Goal: Information Seeking & Learning: Learn about a topic

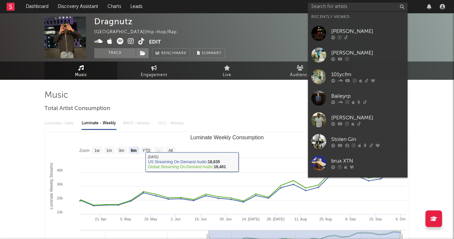
select select "6m"
click at [313, 5] on input "text" at bounding box center [358, 7] width 100 height 8
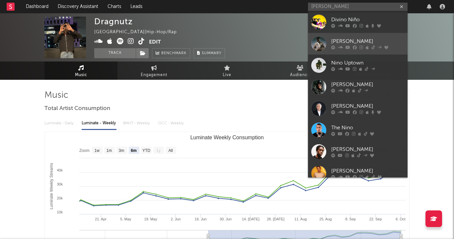
type input "nino"
click at [350, 43] on div "Nino Paid" at bounding box center [367, 41] width 73 height 8
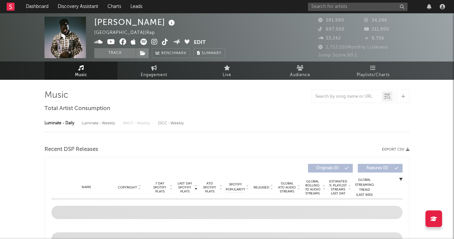
select select "6m"
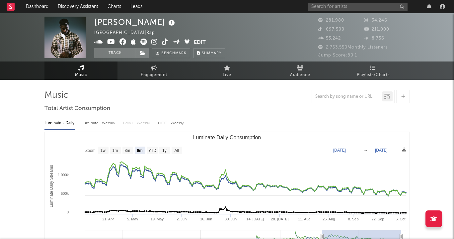
click at [331, 2] on div at bounding box center [377, 6] width 139 height 13
click at [327, 6] on input "text" at bounding box center [358, 7] width 100 height 8
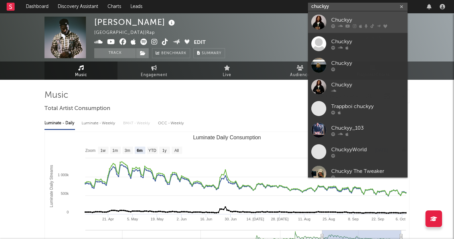
type input "chuckyy"
click at [339, 19] on div "Chuckyy" at bounding box center [367, 20] width 73 height 8
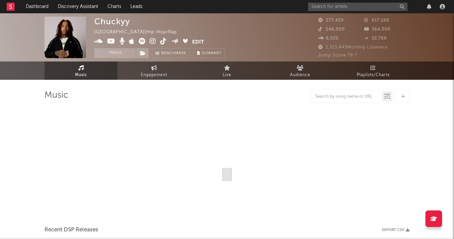
select select "6m"
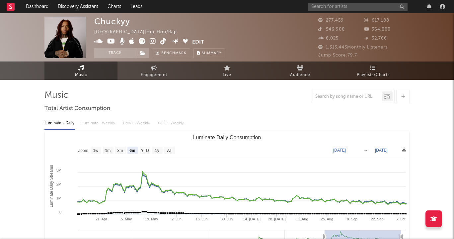
click at [339, 11] on div at bounding box center [377, 6] width 139 height 13
click at [341, 8] on input "text" at bounding box center [358, 7] width 100 height 8
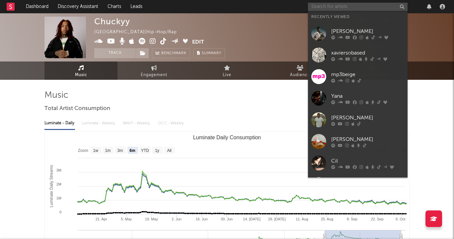
click at [337, 5] on input "text" at bounding box center [358, 7] width 100 height 8
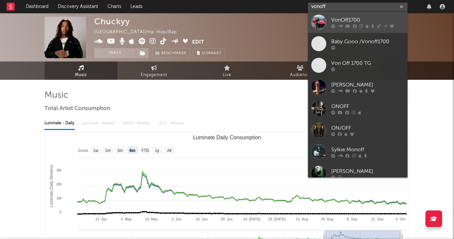
type input "vonoff"
click at [358, 18] on div "VonOff1700" at bounding box center [367, 20] width 73 height 8
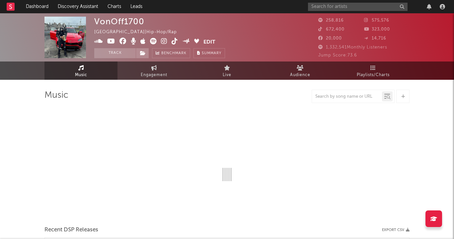
select select "6m"
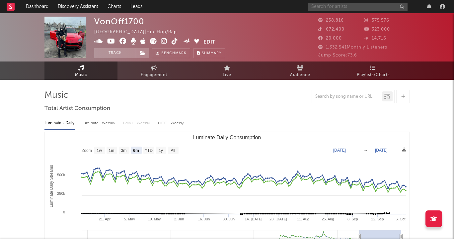
click at [342, 9] on input "text" at bounding box center [358, 7] width 100 height 8
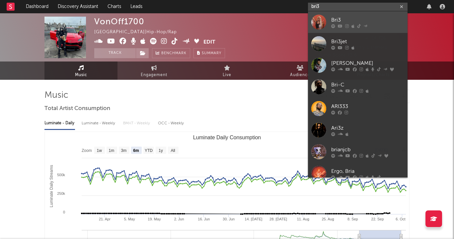
type input "bri3"
click at [346, 23] on div "Bri3" at bounding box center [367, 20] width 73 height 8
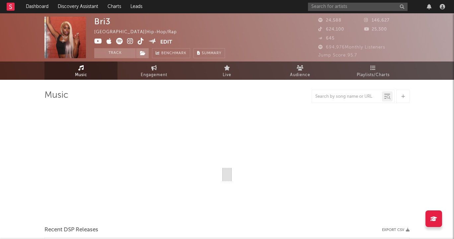
select select "6m"
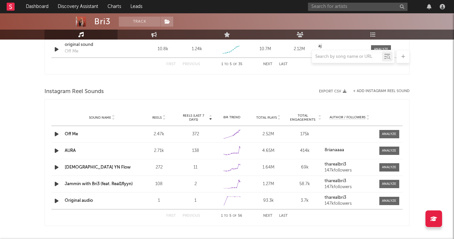
scroll to position [566, 0]
click at [340, 8] on input "text" at bounding box center [358, 7] width 100 height 8
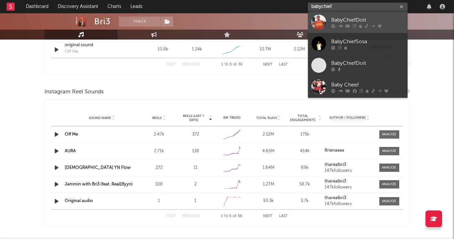
type input "babychief"
click at [355, 21] on div "BabyChiefDoit" at bounding box center [367, 20] width 73 height 8
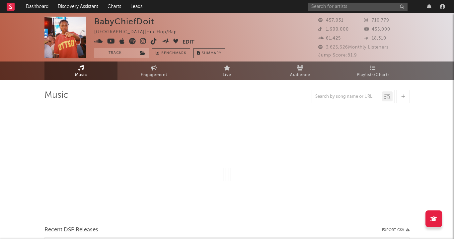
select select "6m"
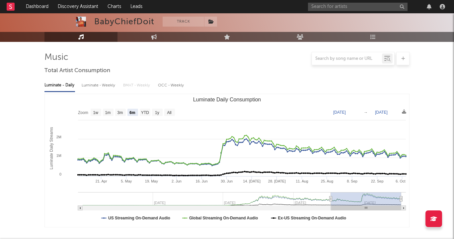
scroll to position [83, 0]
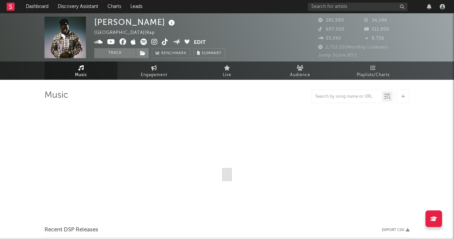
select select "6m"
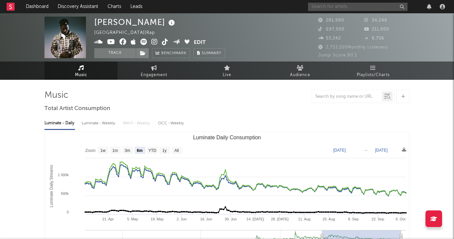
click at [347, 8] on input "text" at bounding box center [358, 7] width 100 height 8
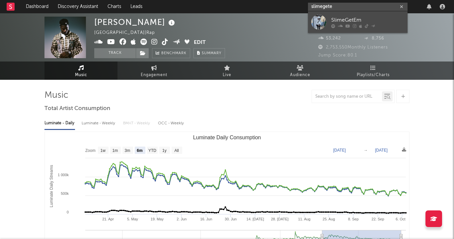
type input "slimegete"
click at [377, 22] on div "SlimeGetEm" at bounding box center [367, 20] width 73 height 8
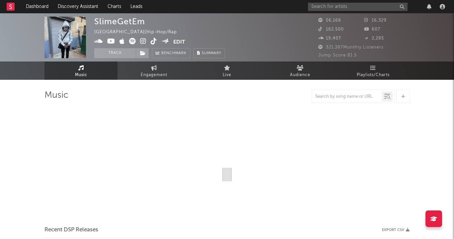
select select "6m"
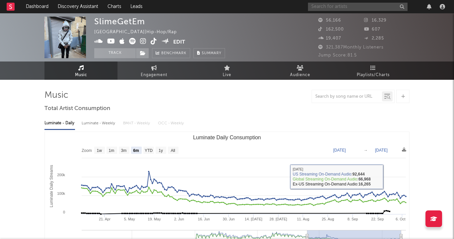
click at [346, 8] on input "text" at bounding box center [358, 7] width 100 height 8
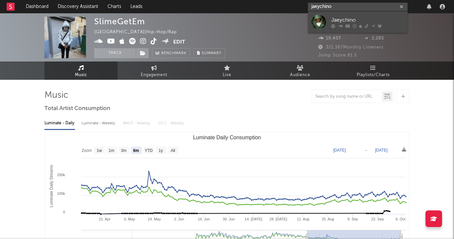
type input "jaeychino"
click at [358, 17] on div "Jaeychino" at bounding box center [367, 20] width 73 height 8
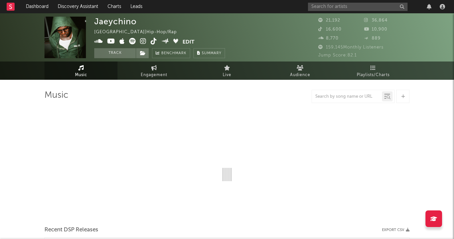
select select "6m"
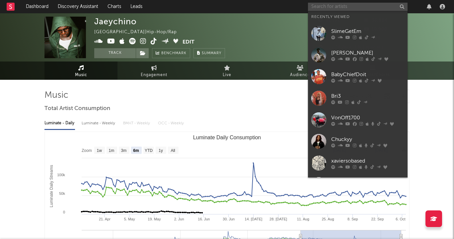
click at [348, 3] on input "text" at bounding box center [358, 7] width 100 height 8
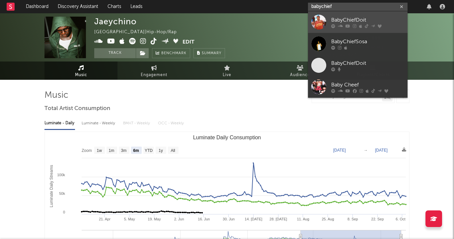
type input "babychief"
click at [344, 20] on div "BabyChiefDoit" at bounding box center [367, 20] width 73 height 8
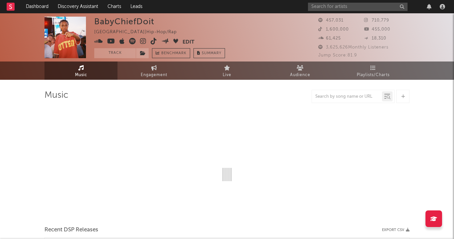
select select "6m"
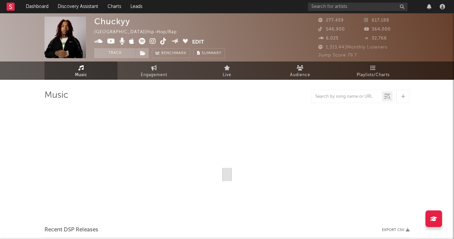
select select "6m"
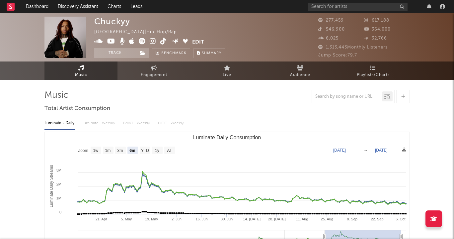
click at [67, 124] on div "Luminate - Daily" at bounding box center [59, 122] width 31 height 11
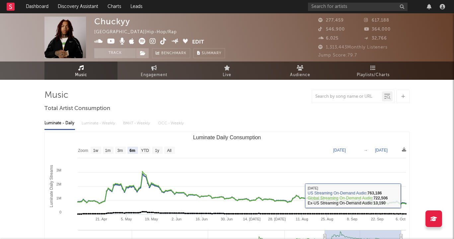
click at [408, 194] on rect "Luminate Daily Consumption" at bounding box center [227, 198] width 364 height 133
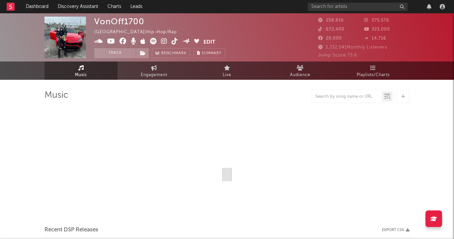
select select "6m"
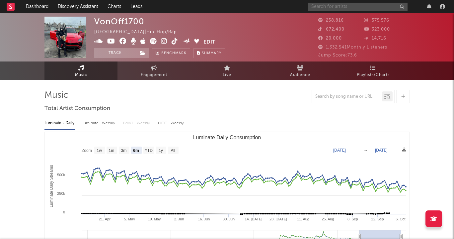
click at [342, 7] on input "text" at bounding box center [358, 7] width 100 height 8
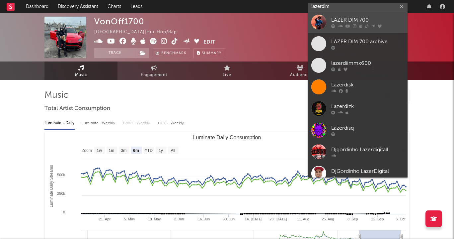
type input "lazerdim"
click at [353, 18] on div "LAZER DIM 700" at bounding box center [367, 20] width 73 height 8
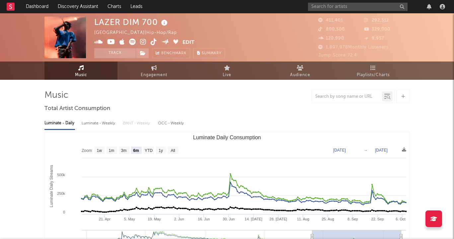
click at [93, 150] on rect "Luminate Daily Consumption" at bounding box center [227, 198] width 364 height 133
click at [105, 151] on rect "Luminate Daily Consumption" at bounding box center [227, 198] width 364 height 133
click at [99, 149] on text "1w" at bounding box center [99, 150] width 5 height 5
select select "1w"
type input "2025-10-02"
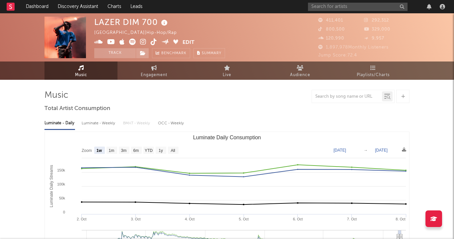
click at [343, 2] on div at bounding box center [377, 6] width 139 height 13
click at [341, 11] on div at bounding box center [377, 6] width 139 height 13
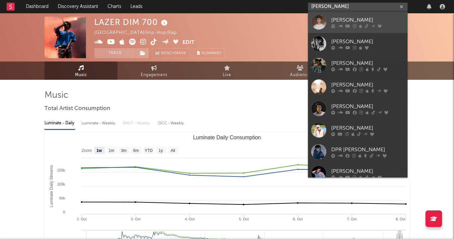
type input "ian"
click at [342, 20] on div "ian" at bounding box center [367, 20] width 73 height 8
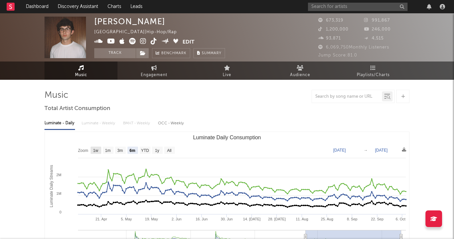
click at [95, 150] on text "1w" at bounding box center [95, 150] width 5 height 5
select select "1w"
type input "2025-10-02"
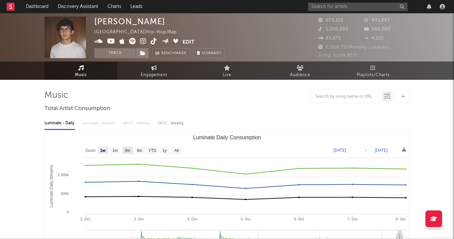
click at [129, 152] on text "3m" at bounding box center [128, 150] width 6 height 5
select select "3m"
type input "2025-07-08"
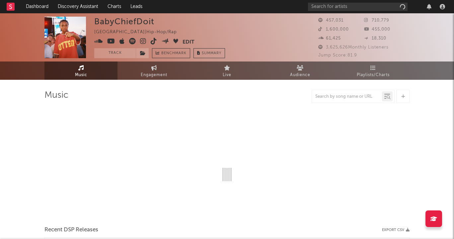
select select "6m"
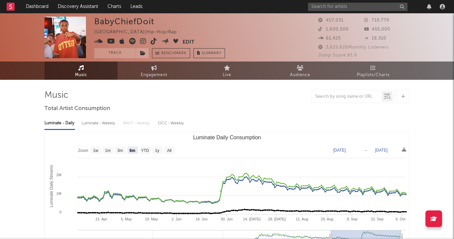
select select "6m"
